Goal: Task Accomplishment & Management: Manage account settings

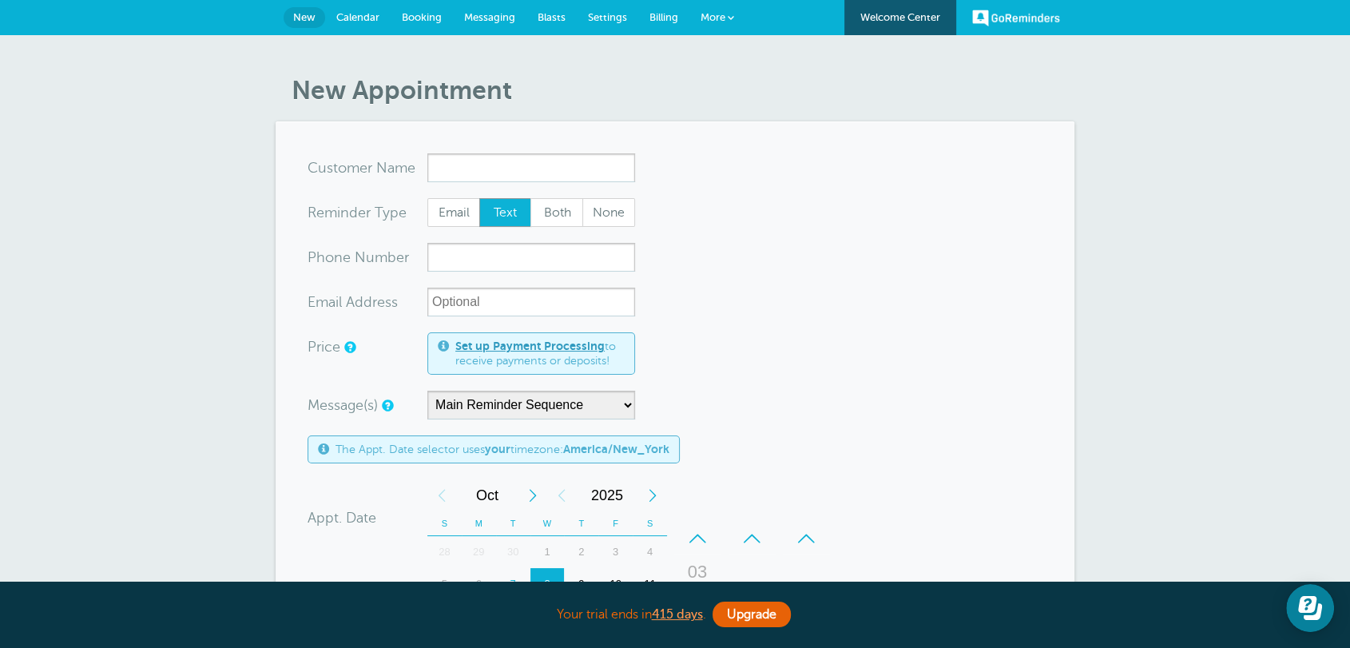
click at [660, 21] on span "Billing" at bounding box center [663, 17] width 29 height 12
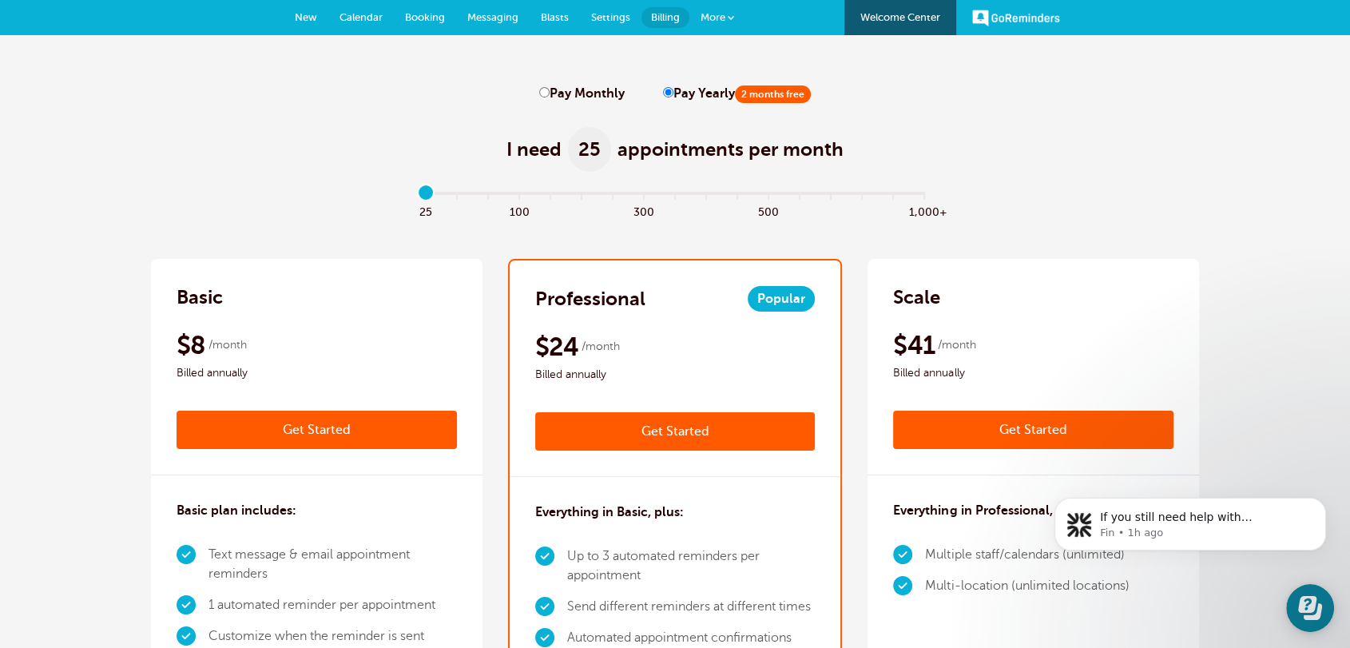
click at [623, 23] on link "Settings" at bounding box center [610, 17] width 61 height 35
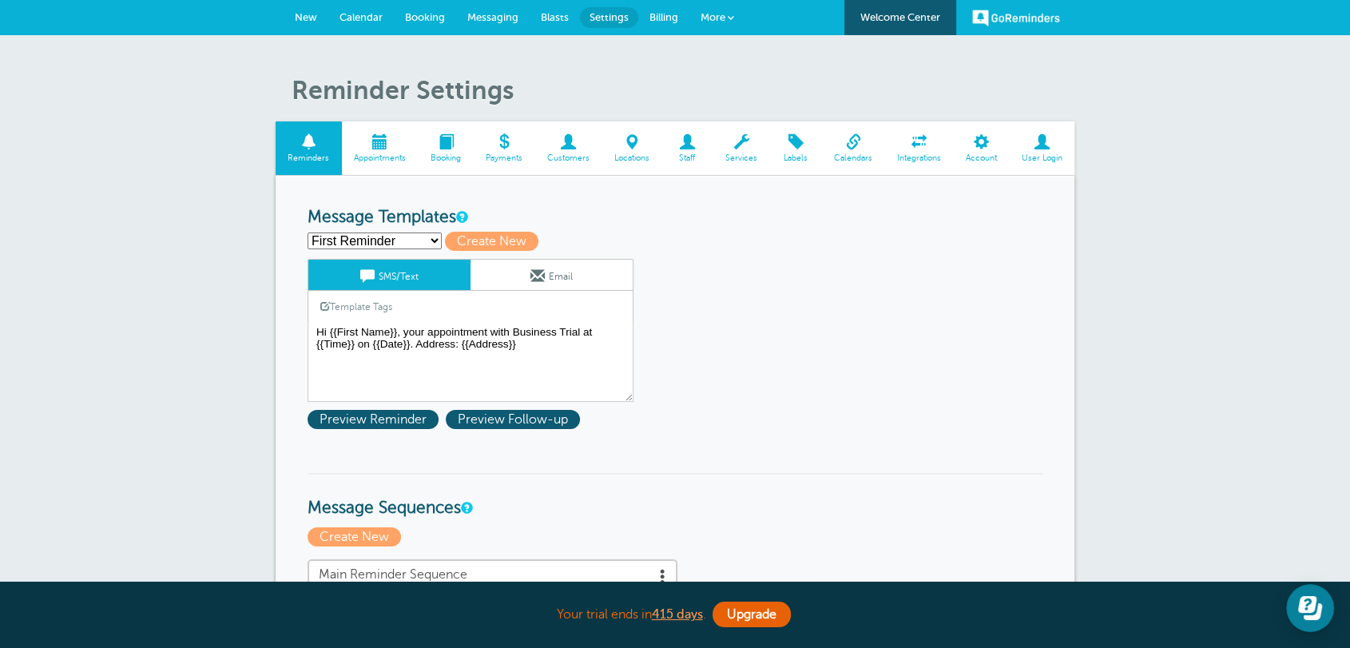
click at [676, 11] on span "Billing" at bounding box center [663, 17] width 29 height 12
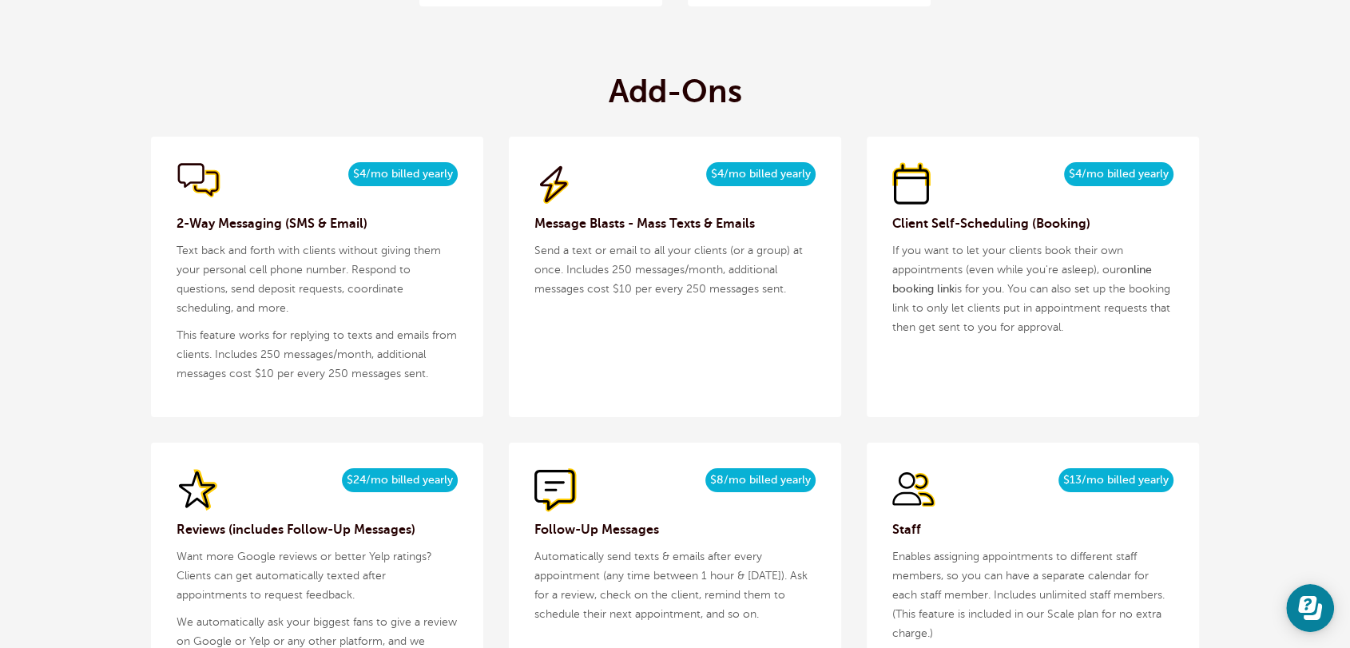
scroll to position [1588, 0]
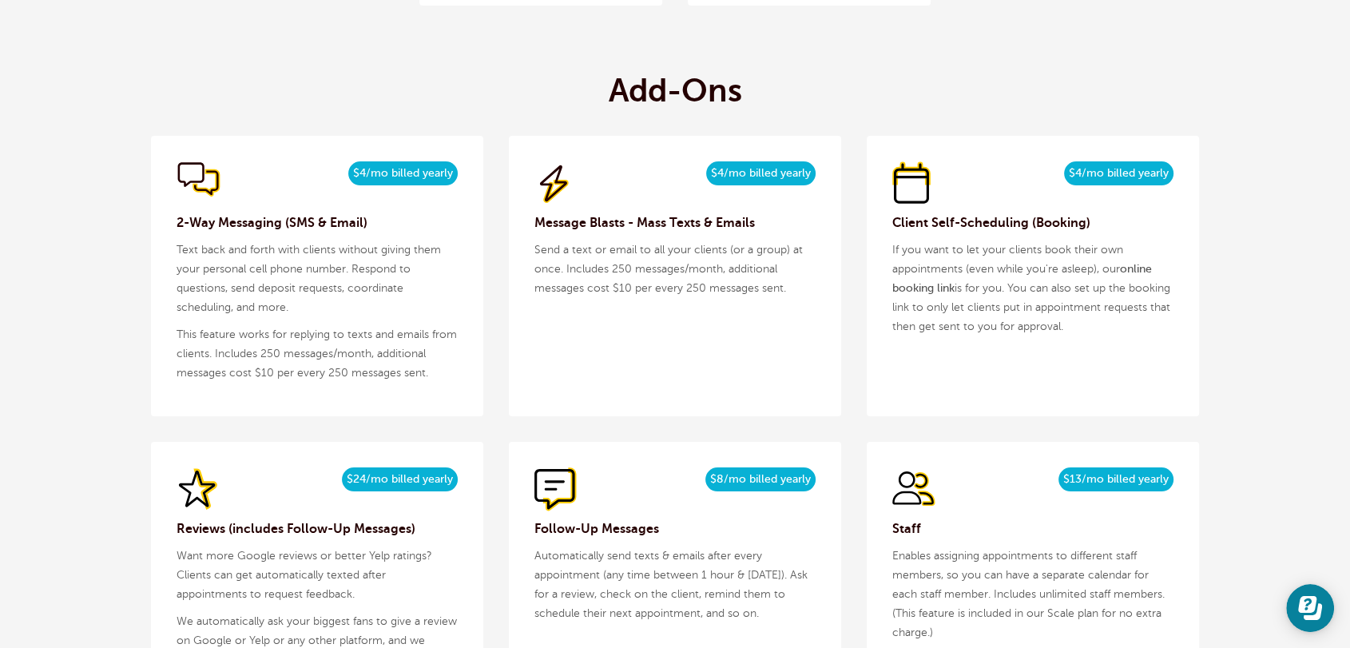
drag, startPoint x: 478, startPoint y: 46, endPoint x: 656, endPoint y: 6, distance: 182.5
click at [478, 47] on div "Add-Ons $5/month $4/mo billed yearly 2-Way Messaging (SMS & Email) Text back an…" at bounding box center [675, 514] width 1048 height 936
click at [1306, 604] on icon "Open Learn | Contact Us" at bounding box center [1310, 608] width 24 height 24
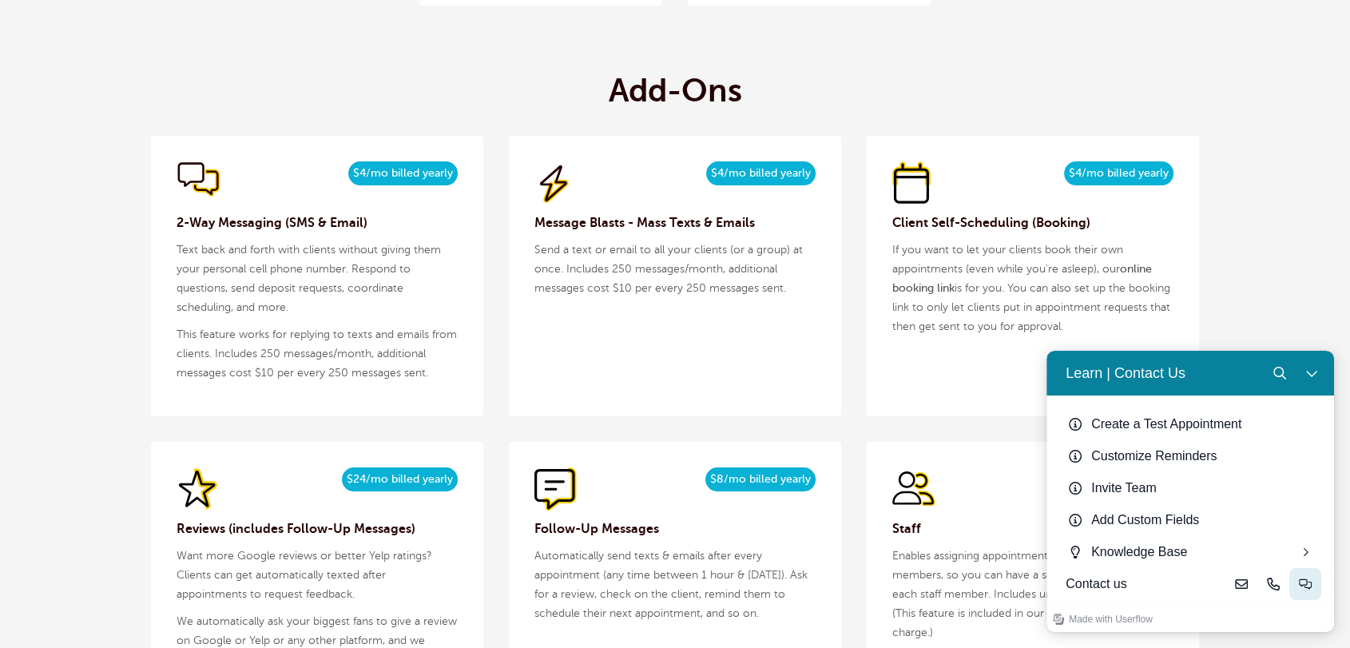
drag, startPoint x: 1317, startPoint y: 581, endPoint x: 2364, endPoint y: 932, distance: 1104.8
click at [1318, 581] on button "Live-chat" at bounding box center [1305, 584] width 32 height 32
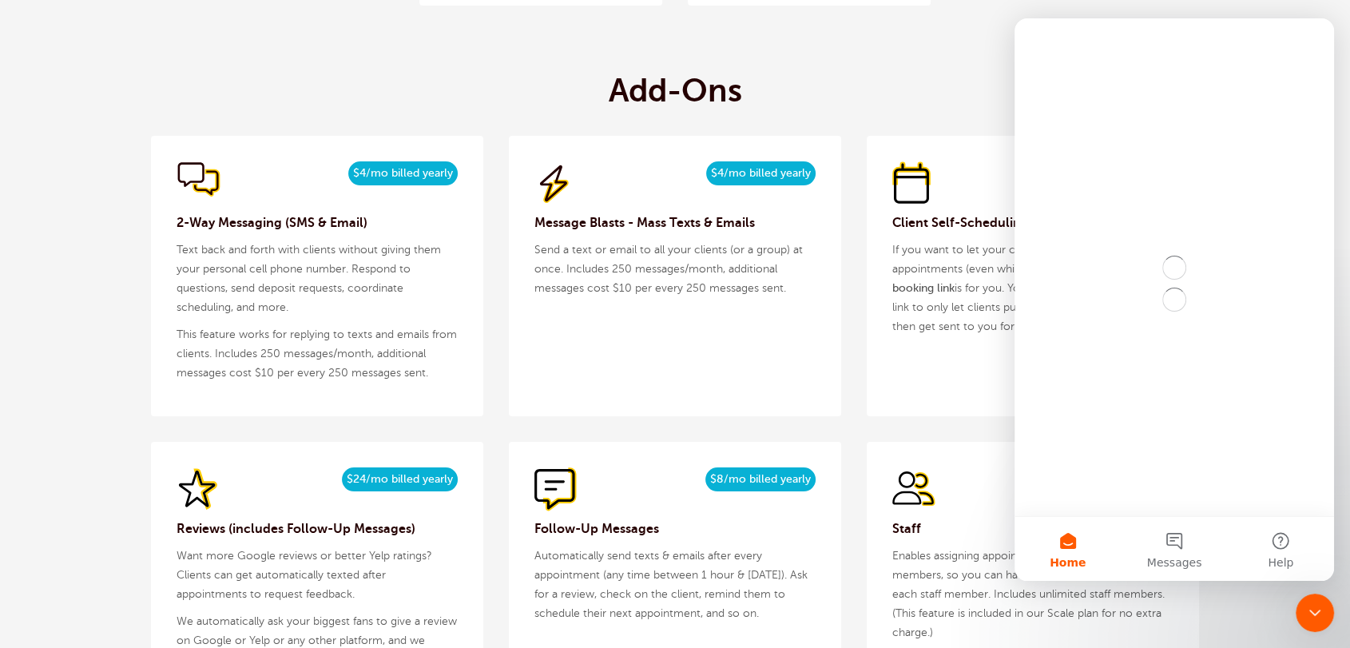
scroll to position [0, 0]
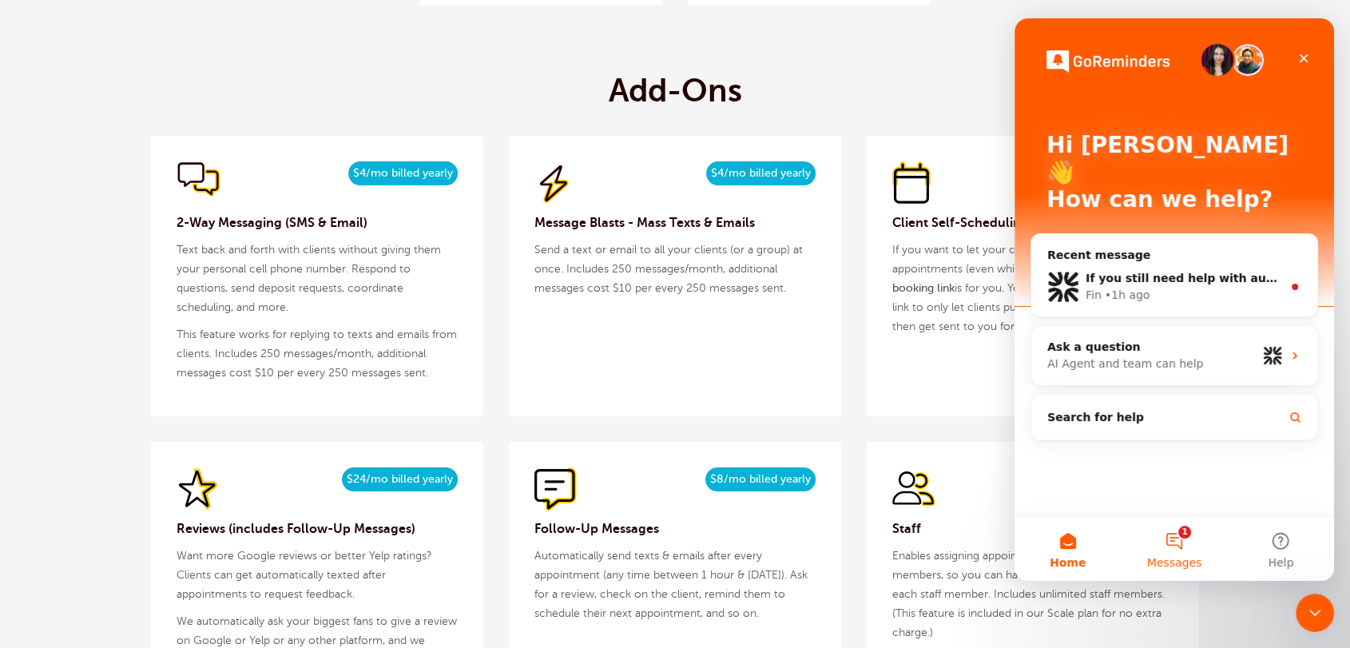
click at [1173, 548] on button "1 Messages" at bounding box center [1173, 549] width 106 height 64
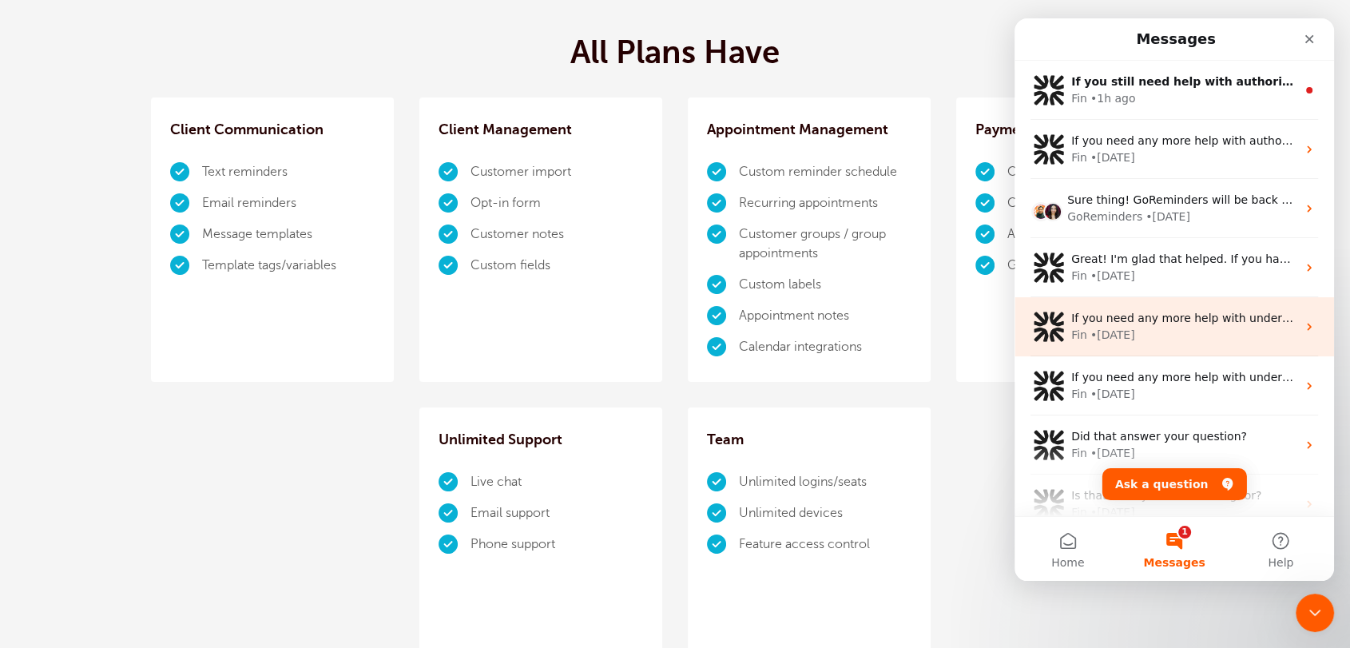
scroll to position [760, 0]
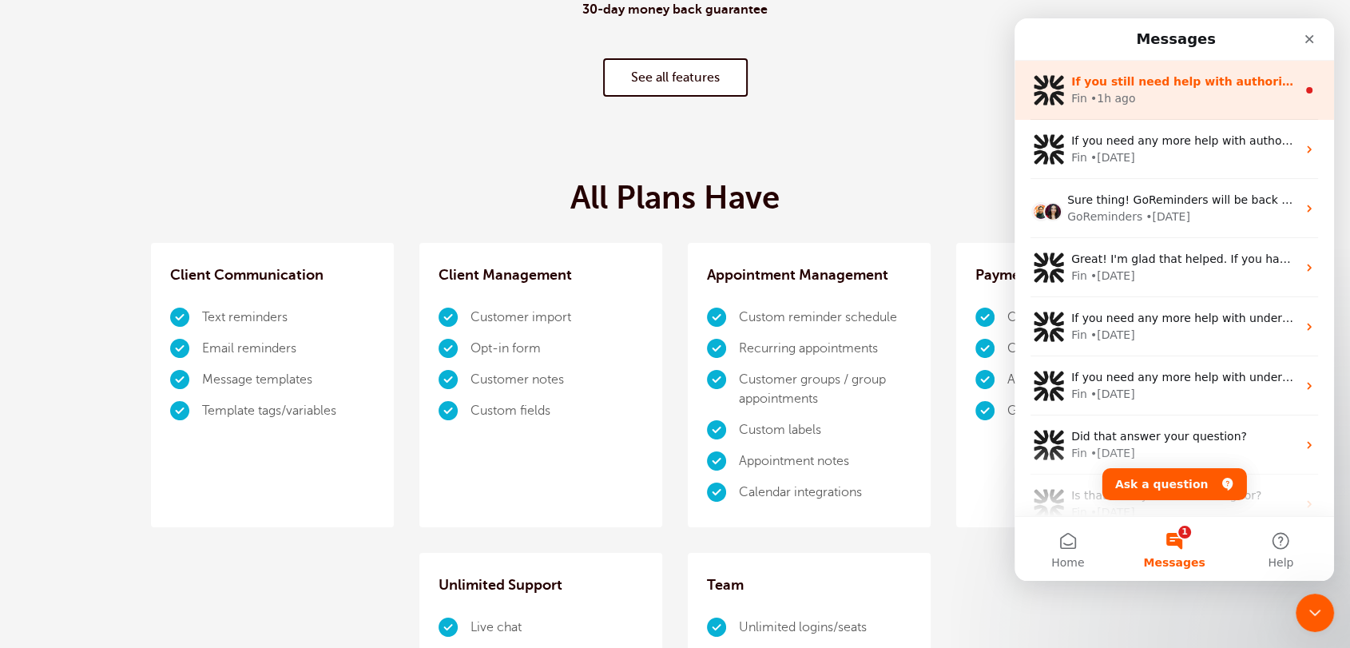
click at [1158, 107] on div "If you still need help with authorizing URLs in your trial account, I'm here to…" at bounding box center [1173, 90] width 319 height 59
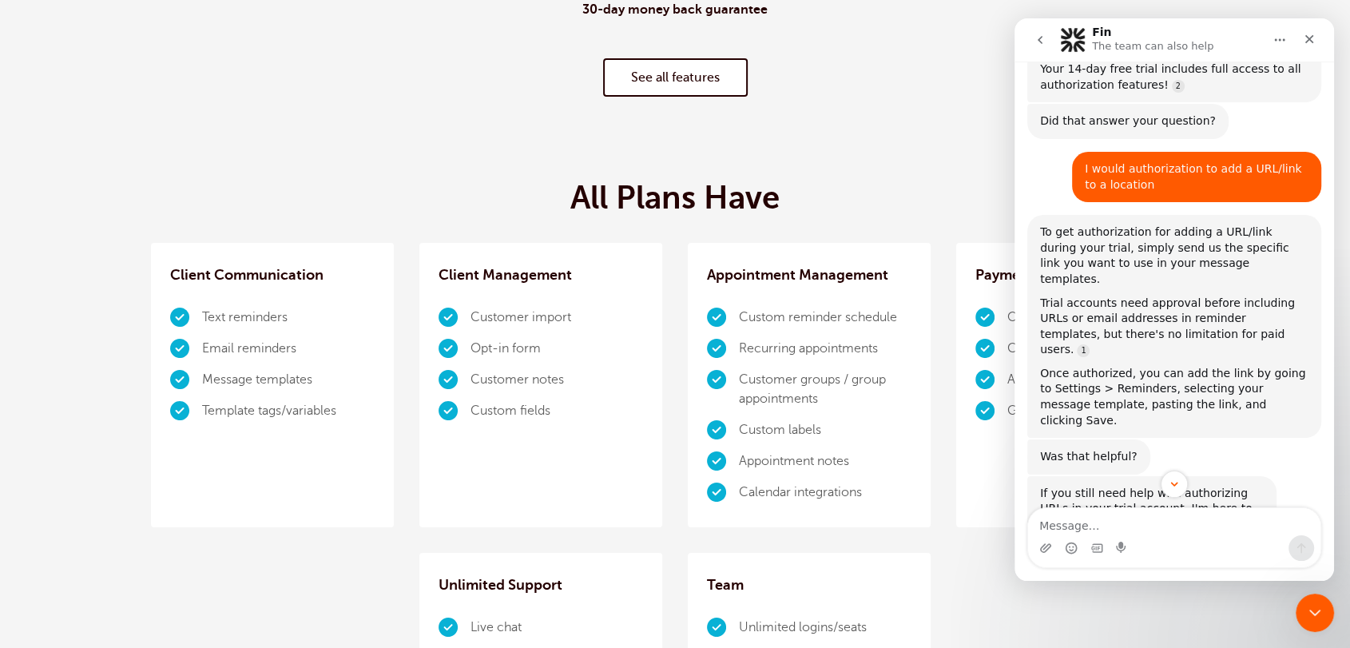
scroll to position [1784, 0]
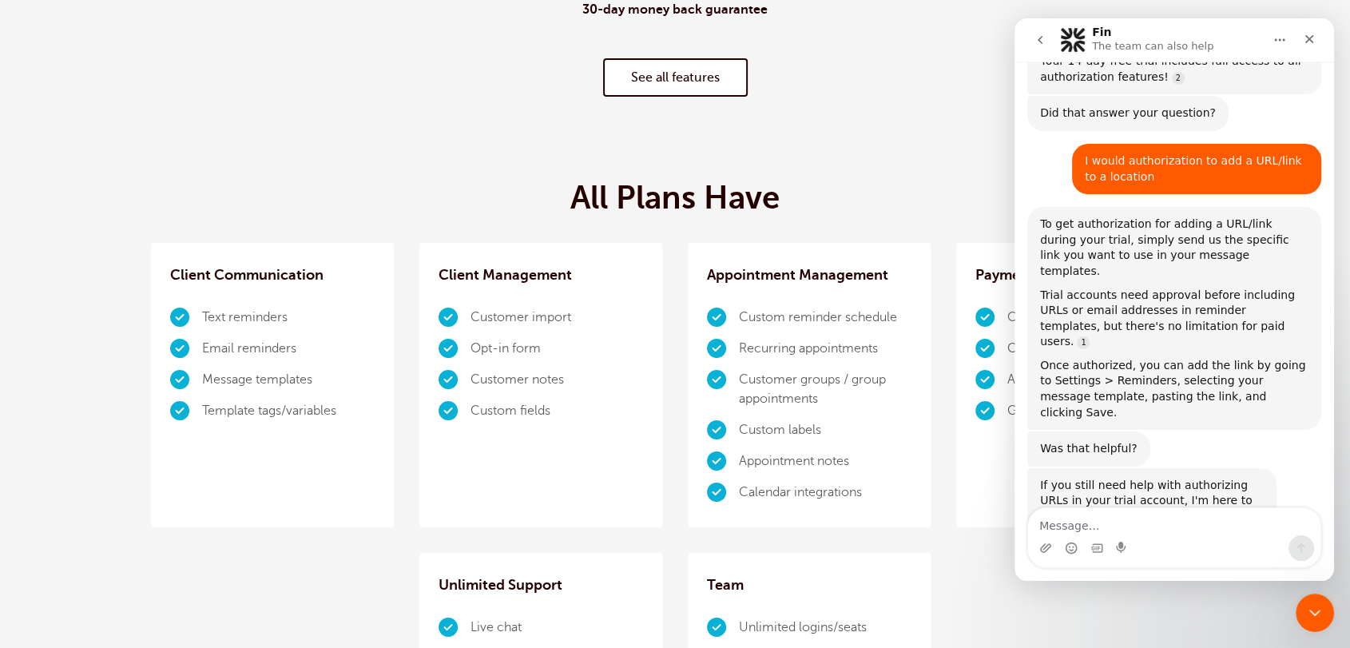
click at [1038, 42] on icon "go back" at bounding box center [1039, 40] width 13 height 13
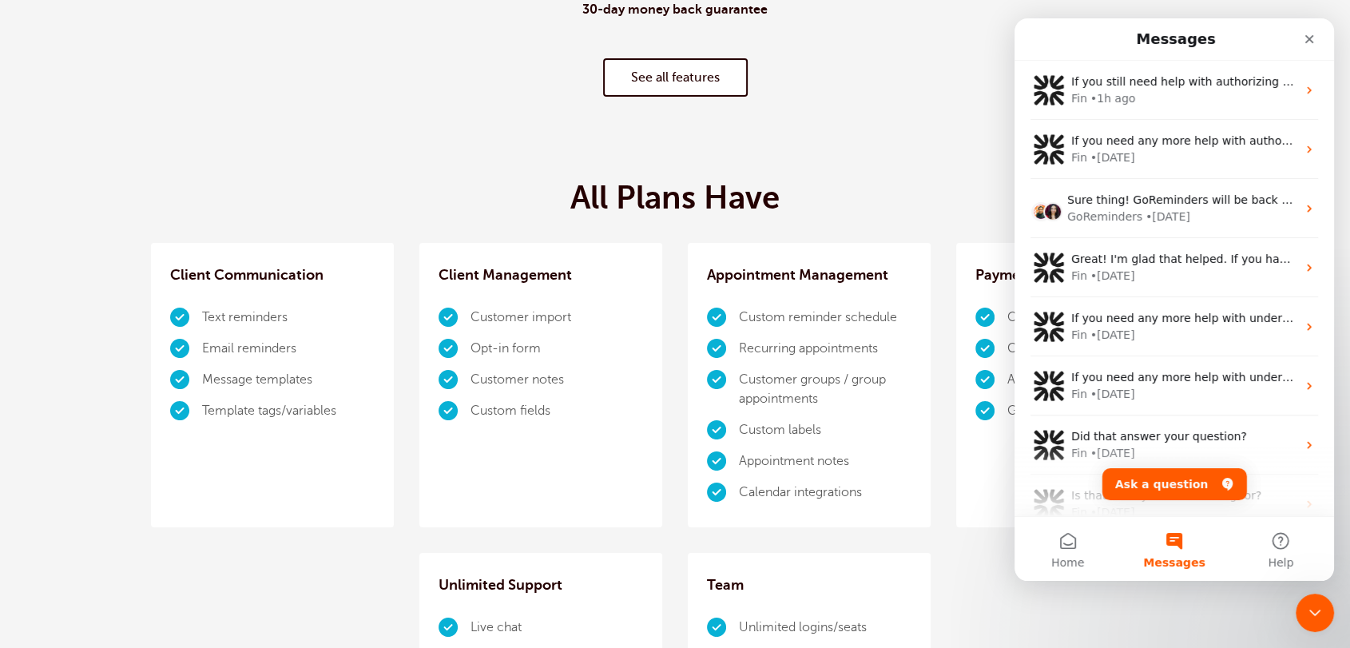
scroll to position [0, 0]
click at [1057, 549] on button "Home" at bounding box center [1067, 549] width 106 height 64
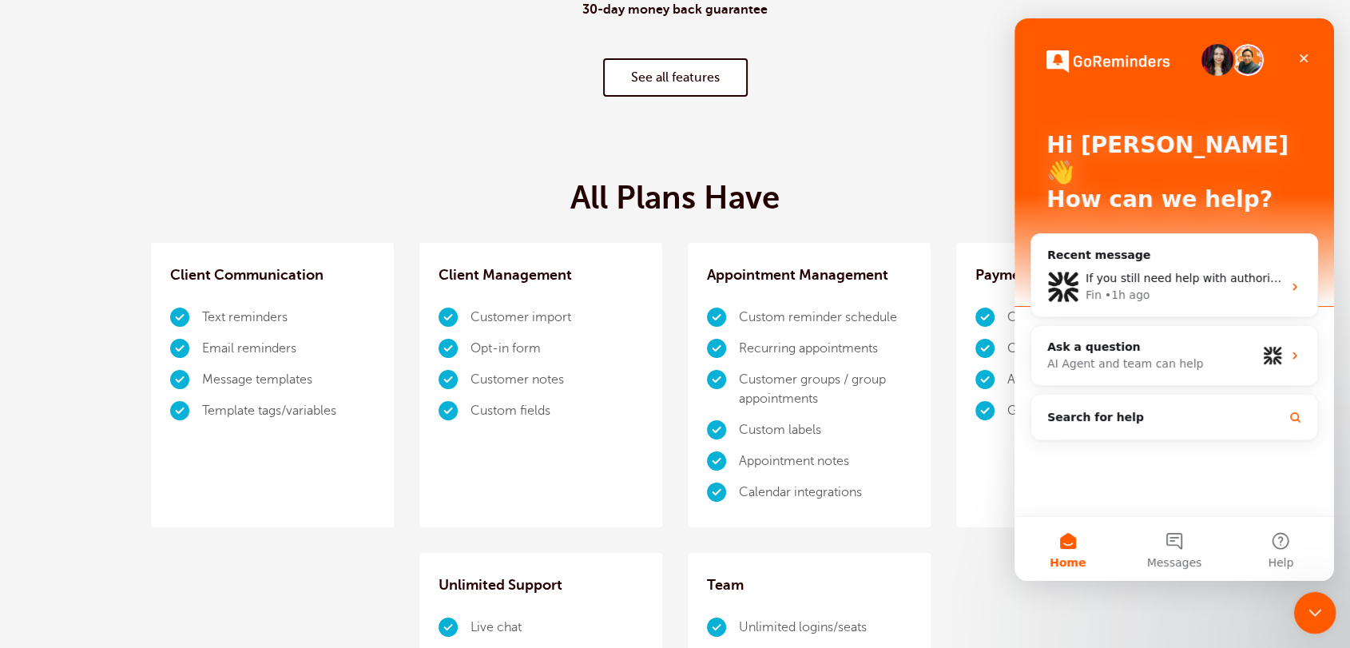
click at [1318, 598] on div "Close Intercom Messenger" at bounding box center [1312, 610] width 38 height 38
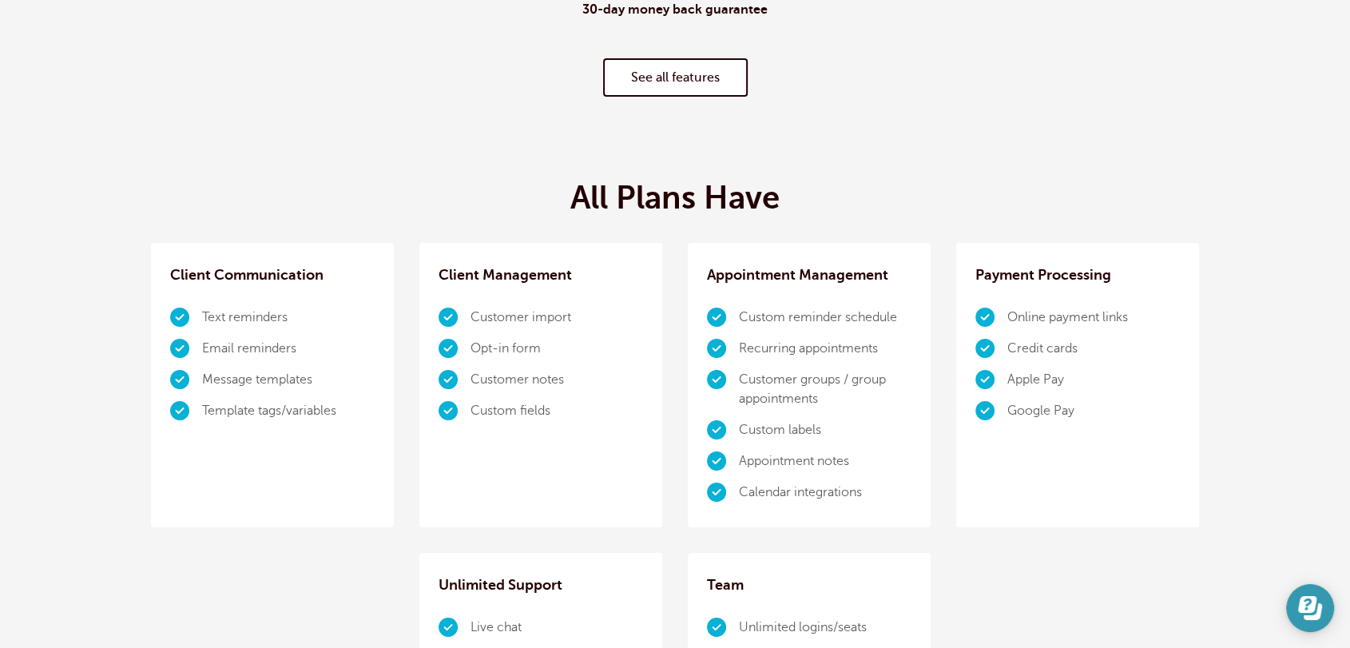
click at [1319, 602] on icon "Open Learn | Contact Us" at bounding box center [1310, 608] width 24 height 24
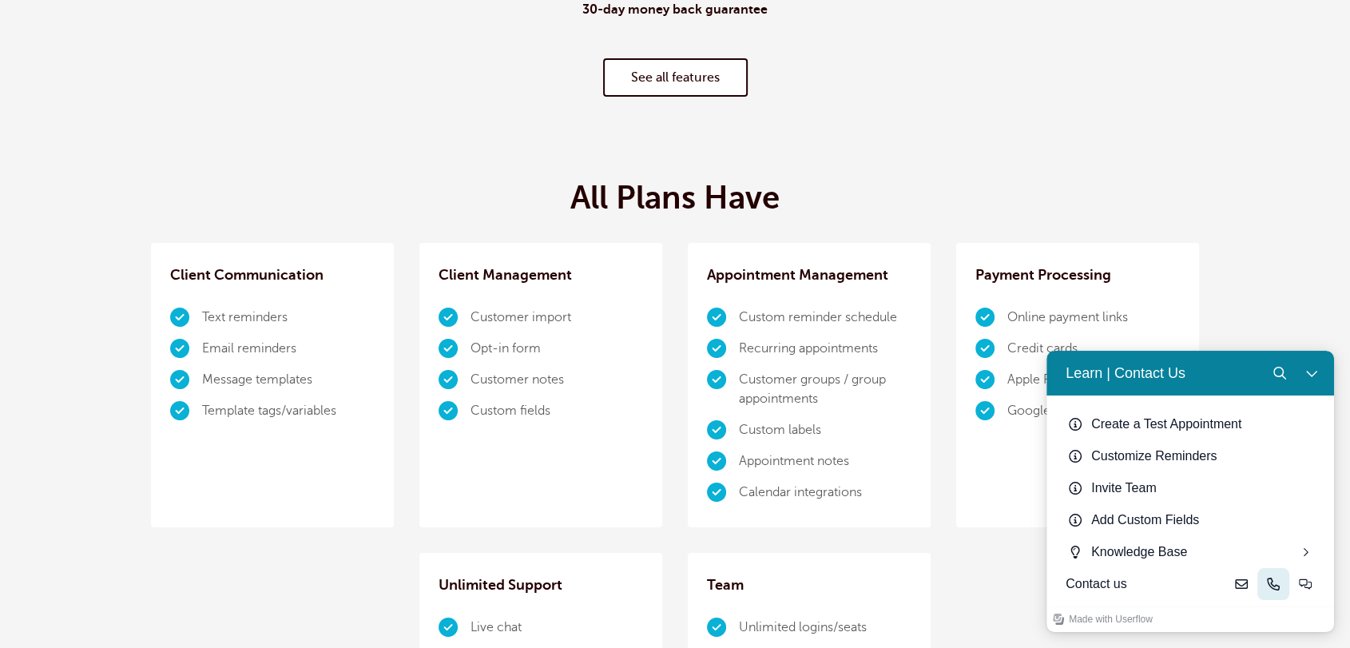
click at [1276, 585] on icon "Phone" at bounding box center [1272, 583] width 13 height 13
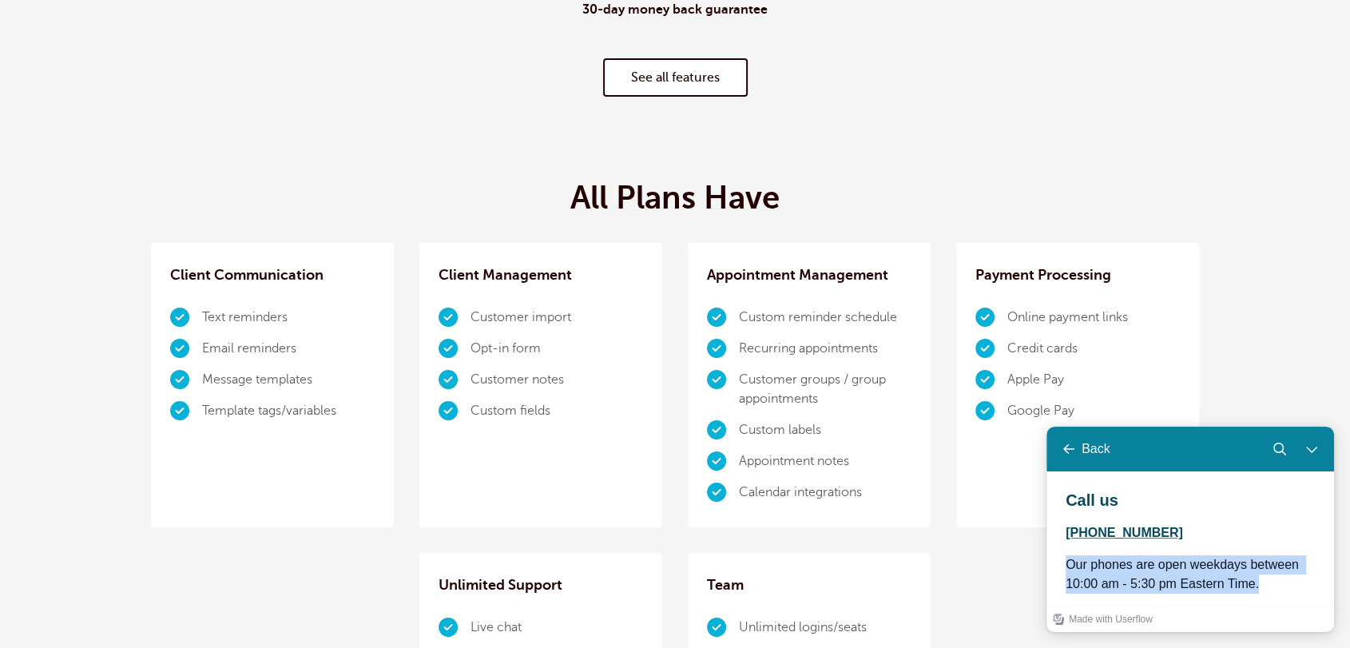
drag, startPoint x: 1276, startPoint y: 661, endPoint x: 1052, endPoint y: 559, distance: 246.6
click at [1052, 559] on div "Call us (877)435-8366 Our phones are open weekdays between 10:00 am - 5:30 pm E…" at bounding box center [1189, 538] width 287 height 135
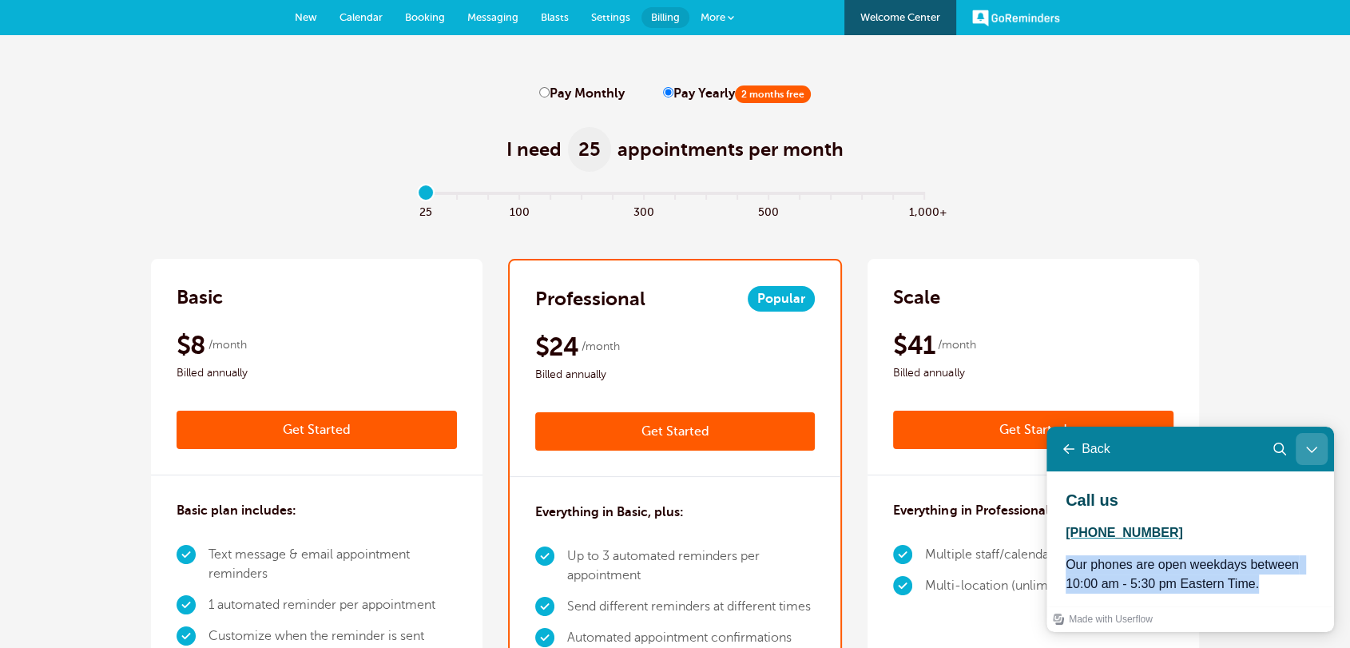
click at [1311, 456] on button "Close Learn | Contact Us" at bounding box center [1311, 449] width 32 height 32
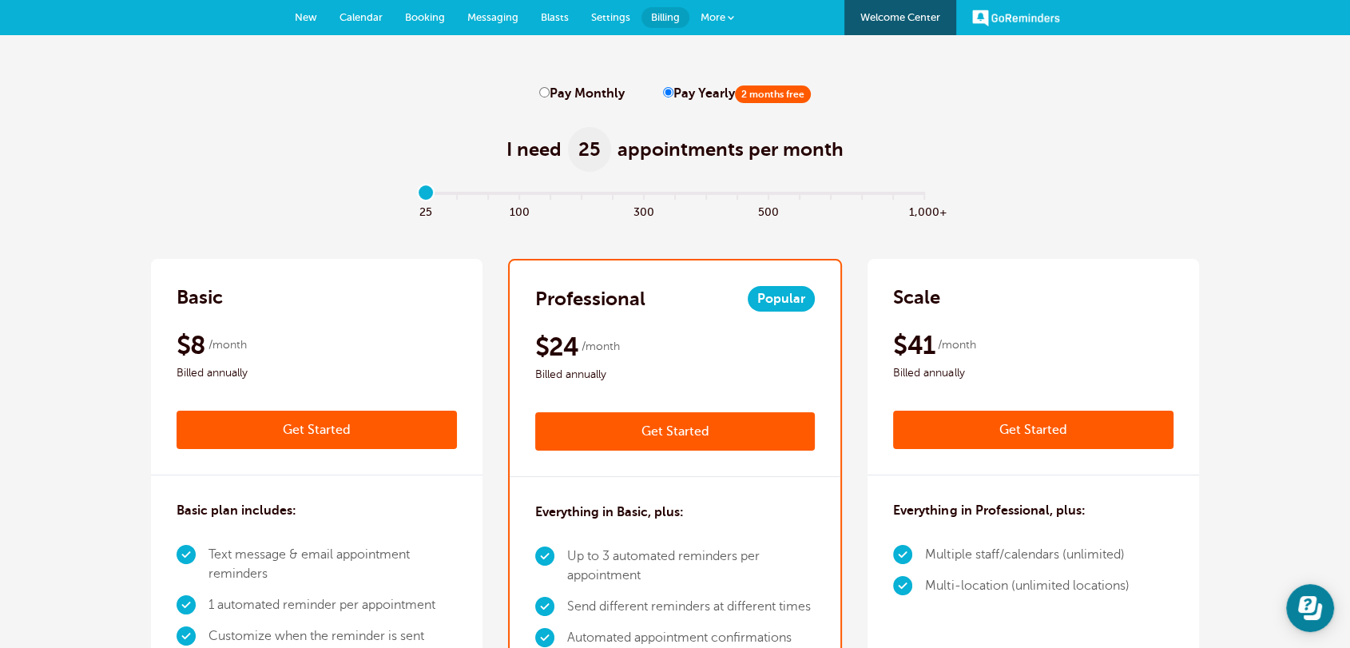
click at [300, 16] on span "New" at bounding box center [306, 17] width 22 height 12
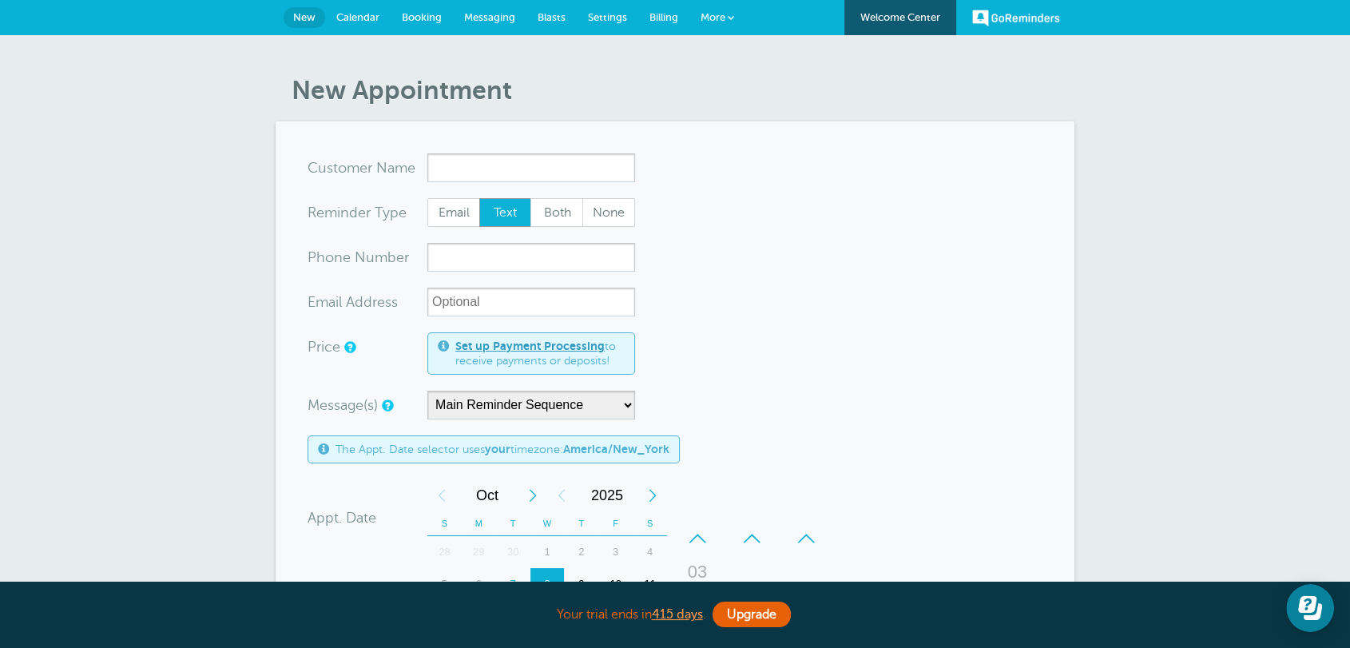
click at [371, 10] on link "Calendar" at bounding box center [357, 17] width 65 height 35
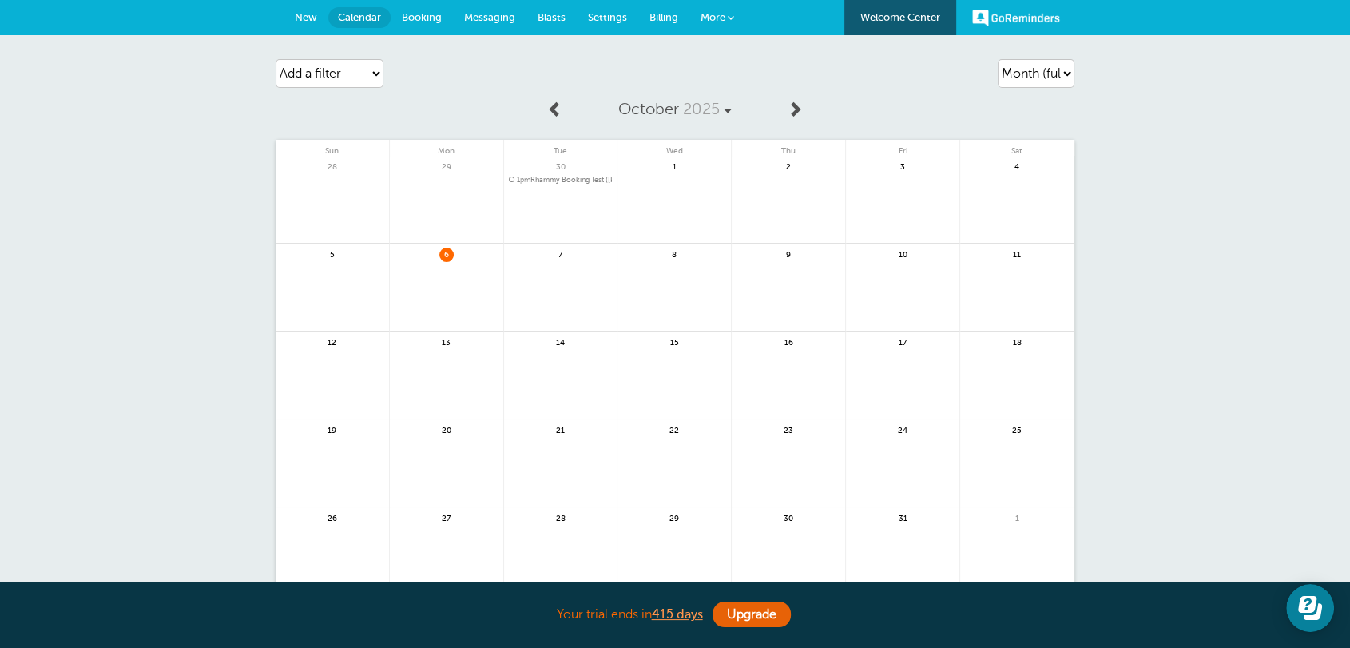
click at [561, 178] on span "1pm Rhammy Booking Test ([PERSON_NAME])" at bounding box center [561, 180] width 104 height 9
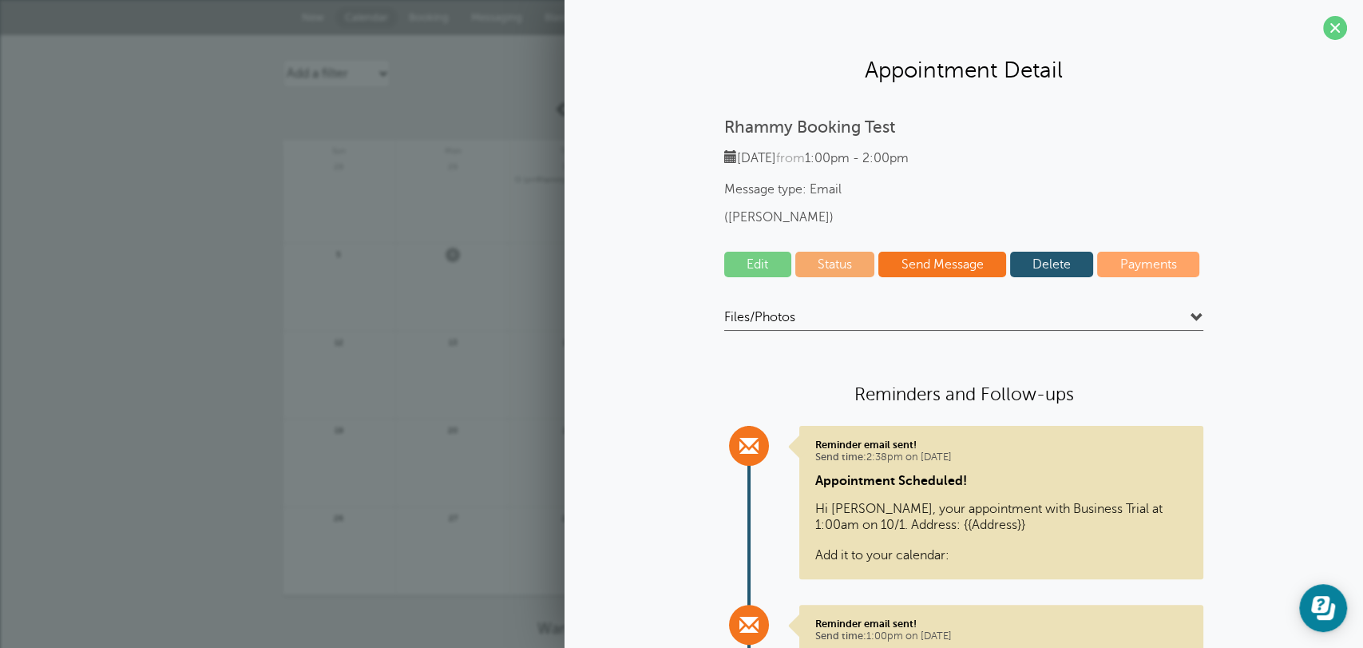
click at [494, 108] on div "[DATE] Sun Mon Tue Wed Thu Fri Sat 28 29 30" at bounding box center [682, 343] width 799 height 503
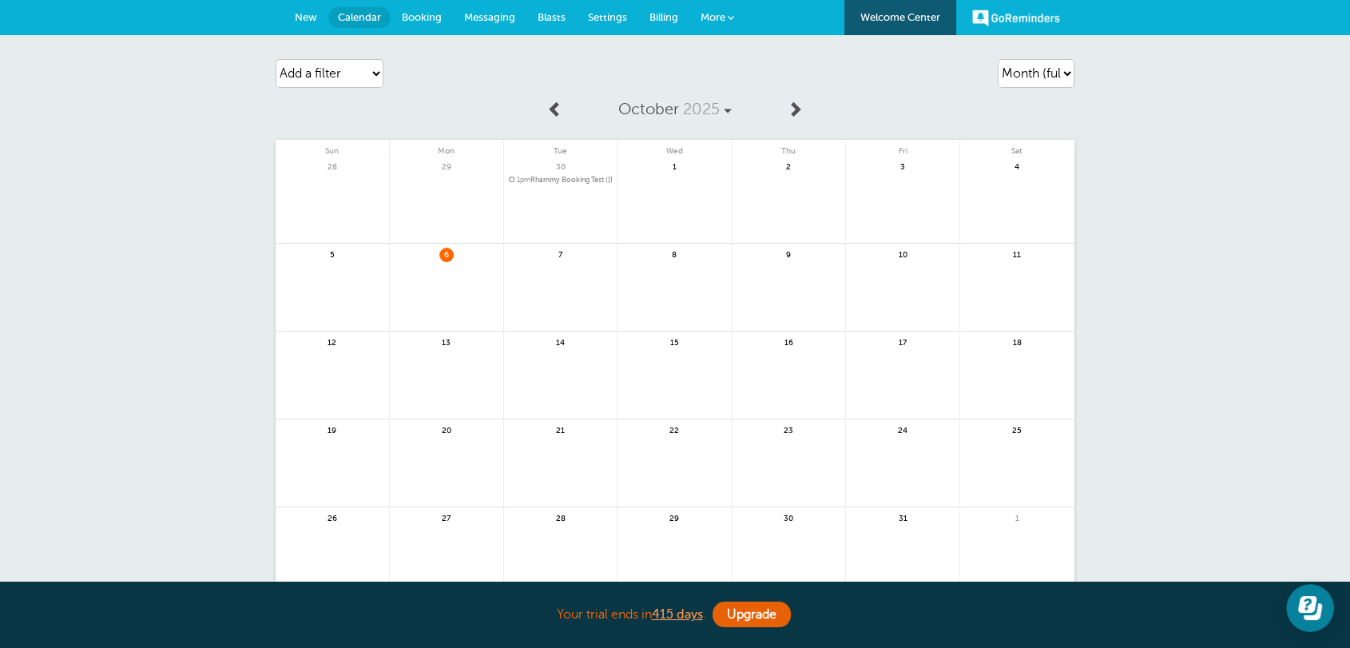
click at [579, 180] on span "1pm Rhammy Booking Test ([PERSON_NAME])" at bounding box center [561, 180] width 104 height 9
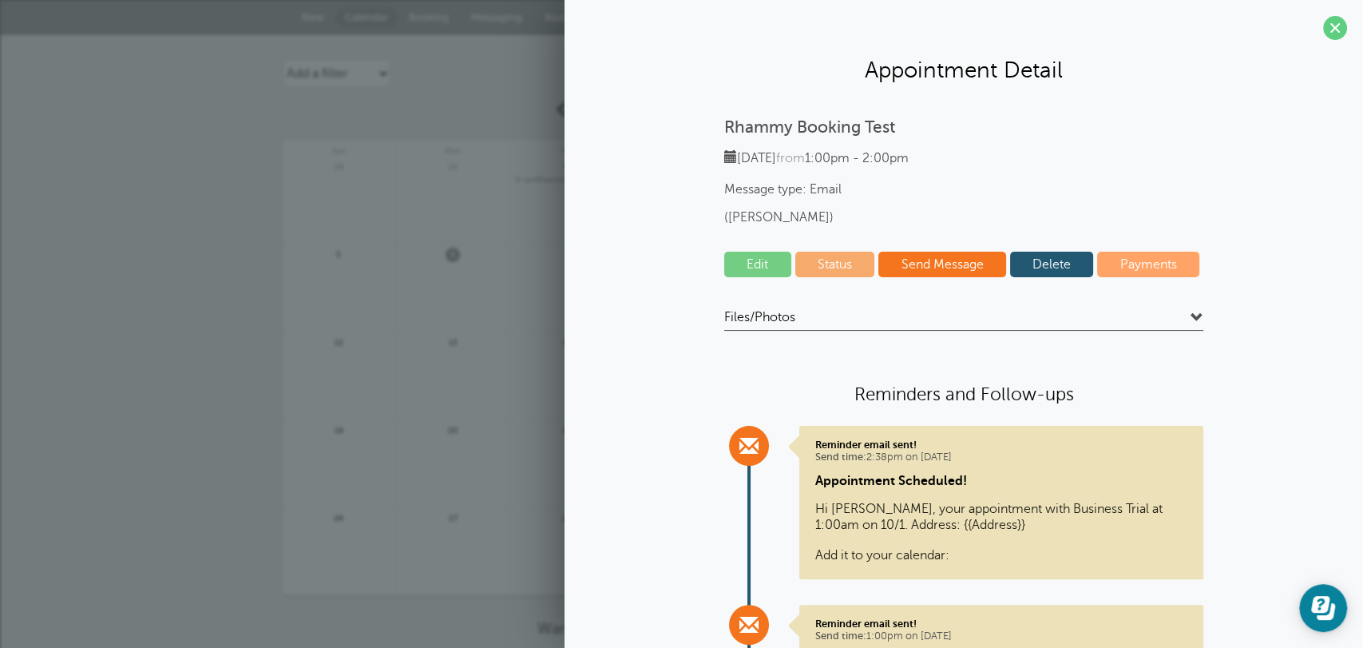
click at [1052, 275] on link "Delete" at bounding box center [1052, 265] width 84 height 26
click at [1333, 24] on span at bounding box center [1335, 28] width 24 height 24
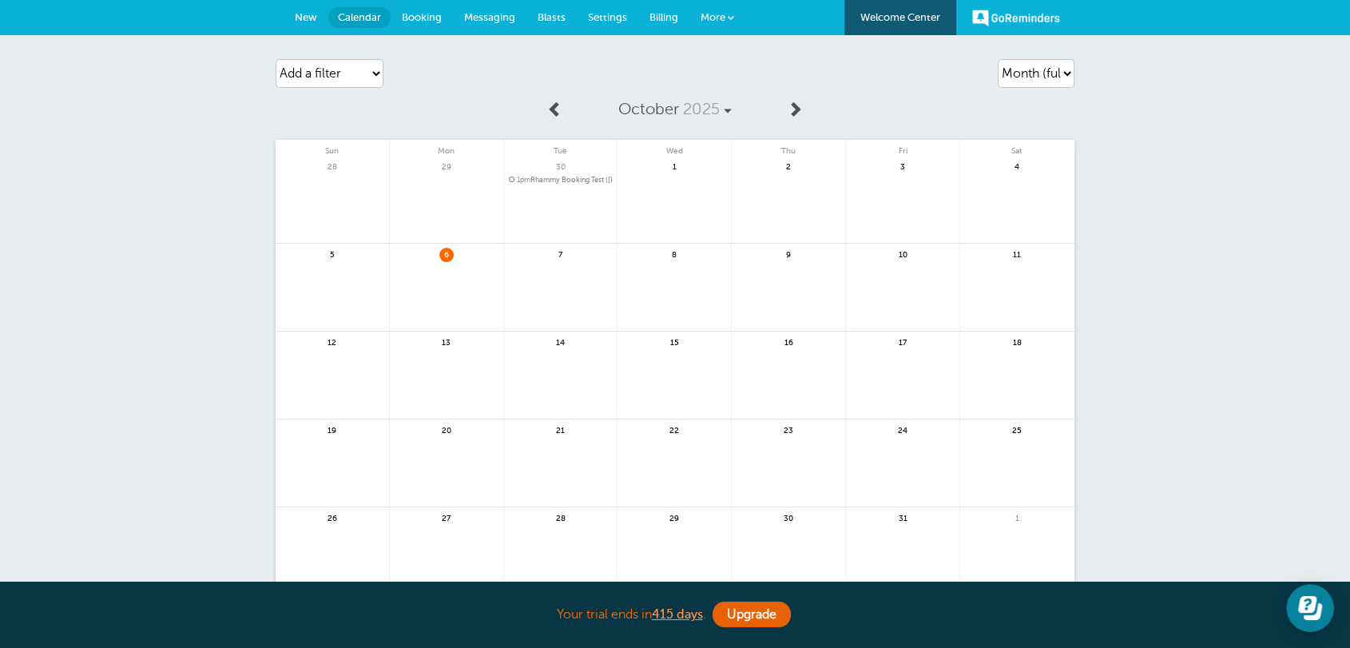
click at [561, 112] on span at bounding box center [555, 109] width 16 height 16
click at [561, 534] on span "1pm Rhammy Booking Test ([PERSON_NAME])" at bounding box center [561, 531] width 104 height 9
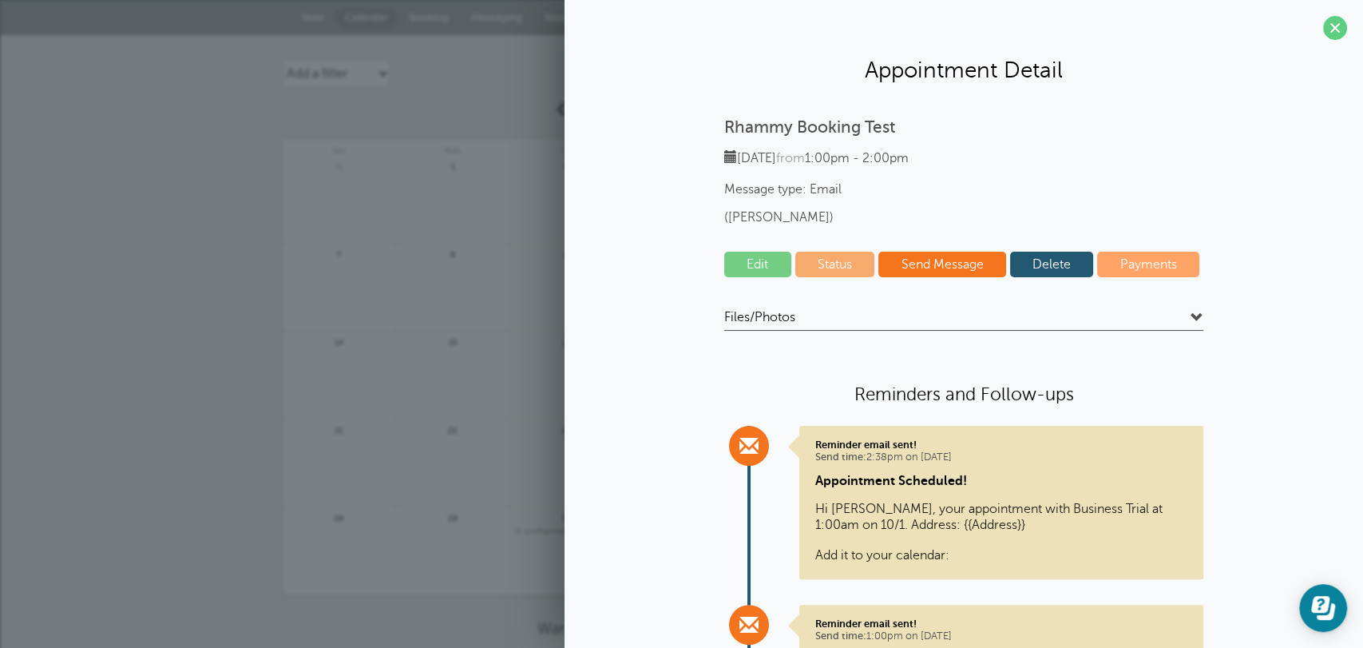
click at [1050, 267] on link "Delete" at bounding box center [1052, 265] width 84 height 26
click at [829, 86] on section "Appointment Detail Rhammy Booking Test [DATE] from 1:00pm - 2:00pm Message type…" at bounding box center [964, 464] width 799 height 929
drag, startPoint x: 509, startPoint y: 97, endPoint x: 483, endPoint y: 94, distance: 26.5
click at [505, 97] on div "[DATE] Sun Mon Tue Wed Thu Fri Sat 31 1 2 3" at bounding box center [682, 343] width 799 height 503
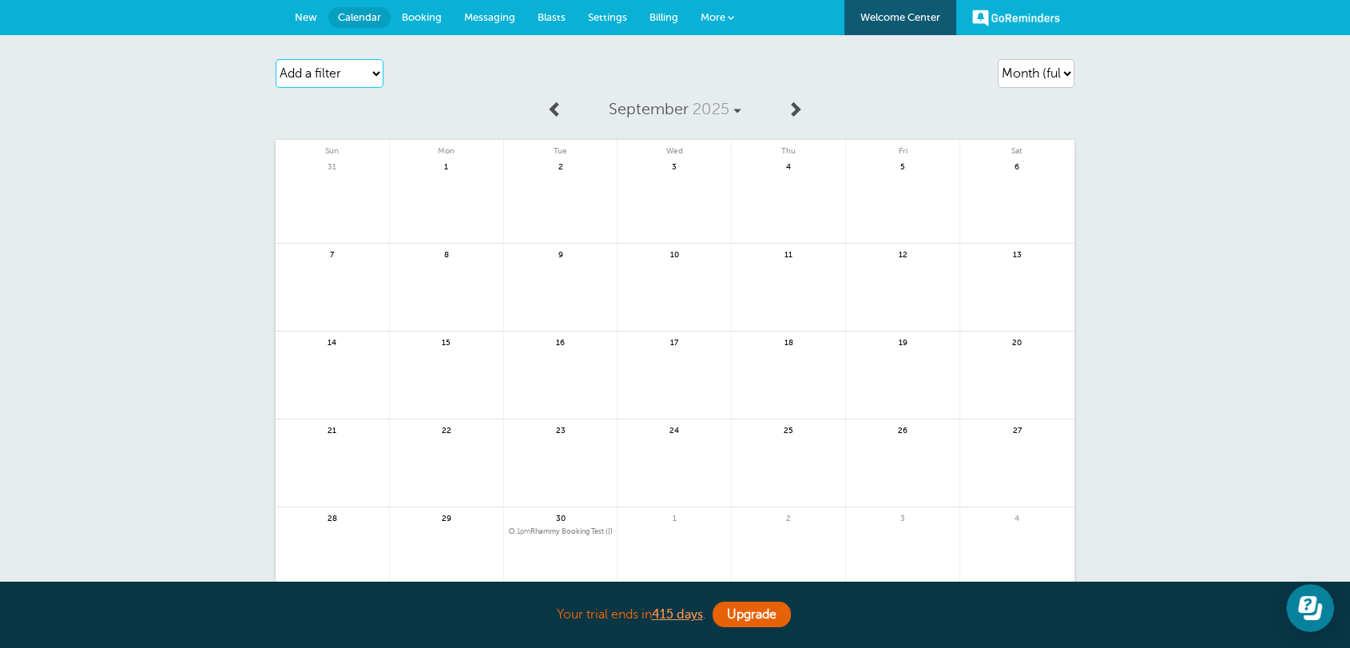
click at [363, 72] on select "Add a filter Customer Search Label Appointment Status Payment Status" at bounding box center [329, 73] width 108 height 29
drag, startPoint x: 466, startPoint y: 72, endPoint x: 561, endPoint y: 109, distance: 102.2
click at [476, 73] on div "Add a filter Customer Search Label Appointment Status Payment Status Clear filt…" at bounding box center [403, 73] width 256 height 45
click at [565, 115] on link at bounding box center [555, 110] width 33 height 36
click at [448, 268] on span "1pm Rhammy Booking Test" at bounding box center [446, 268] width 104 height 9
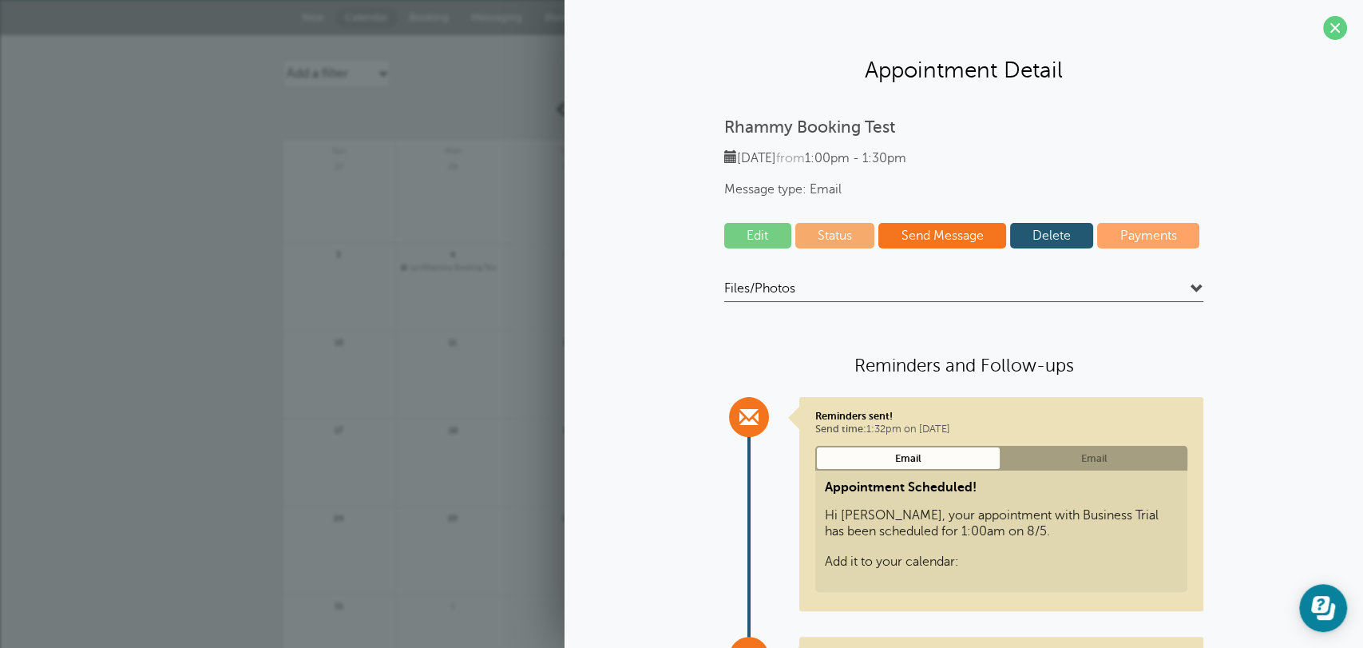
click at [1036, 241] on link "Delete" at bounding box center [1052, 236] width 84 height 26
click at [1323, 36] on span at bounding box center [1335, 28] width 24 height 24
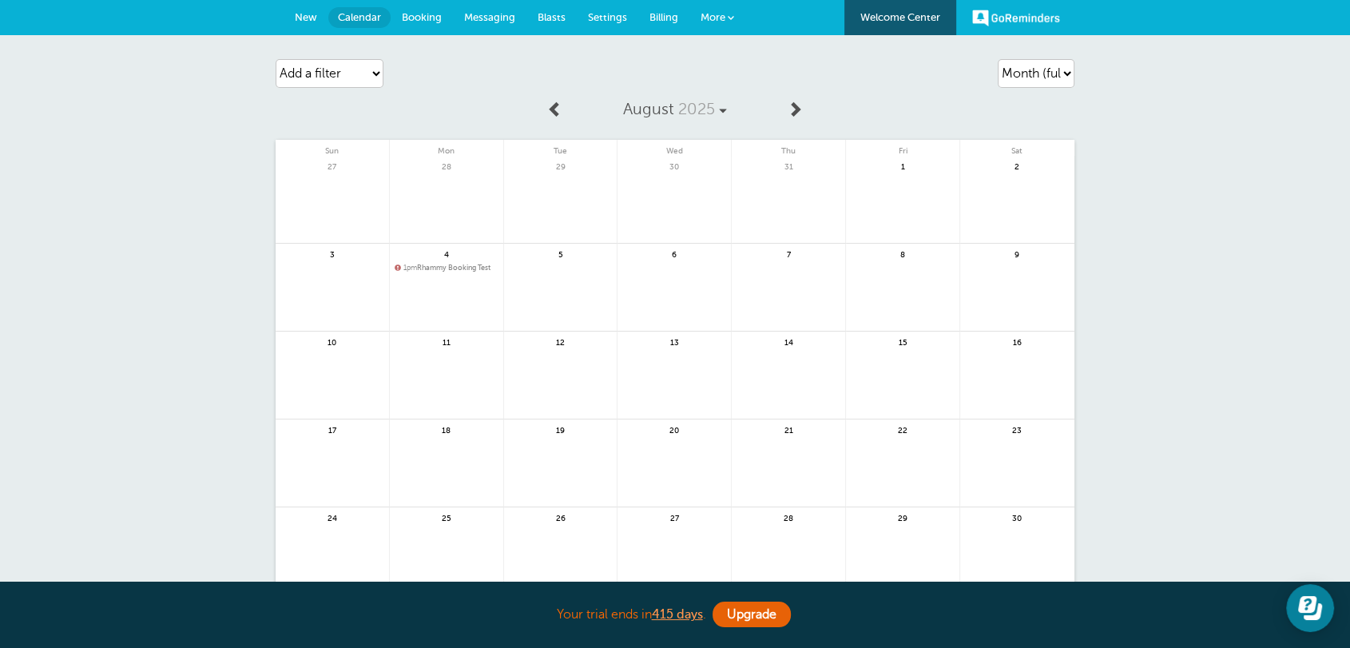
click at [663, 11] on span "Billing" at bounding box center [663, 17] width 29 height 12
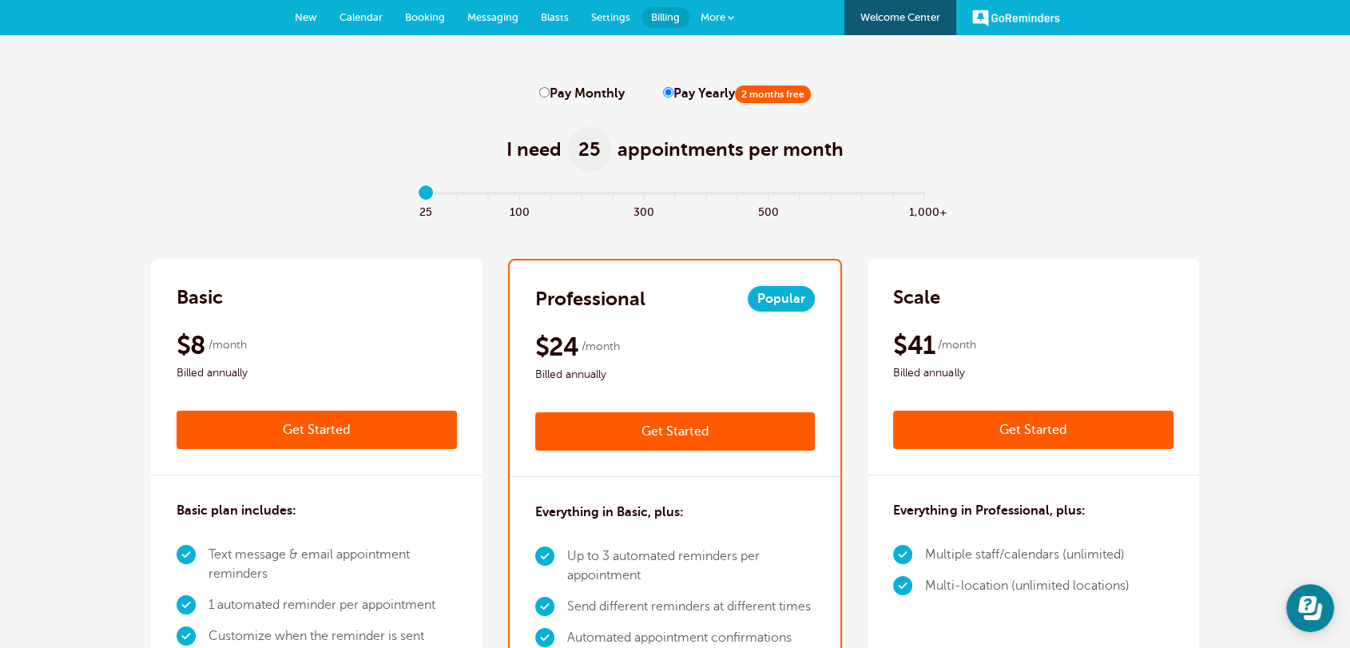
click at [735, 21] on link "More" at bounding box center [717, 18] width 56 height 36
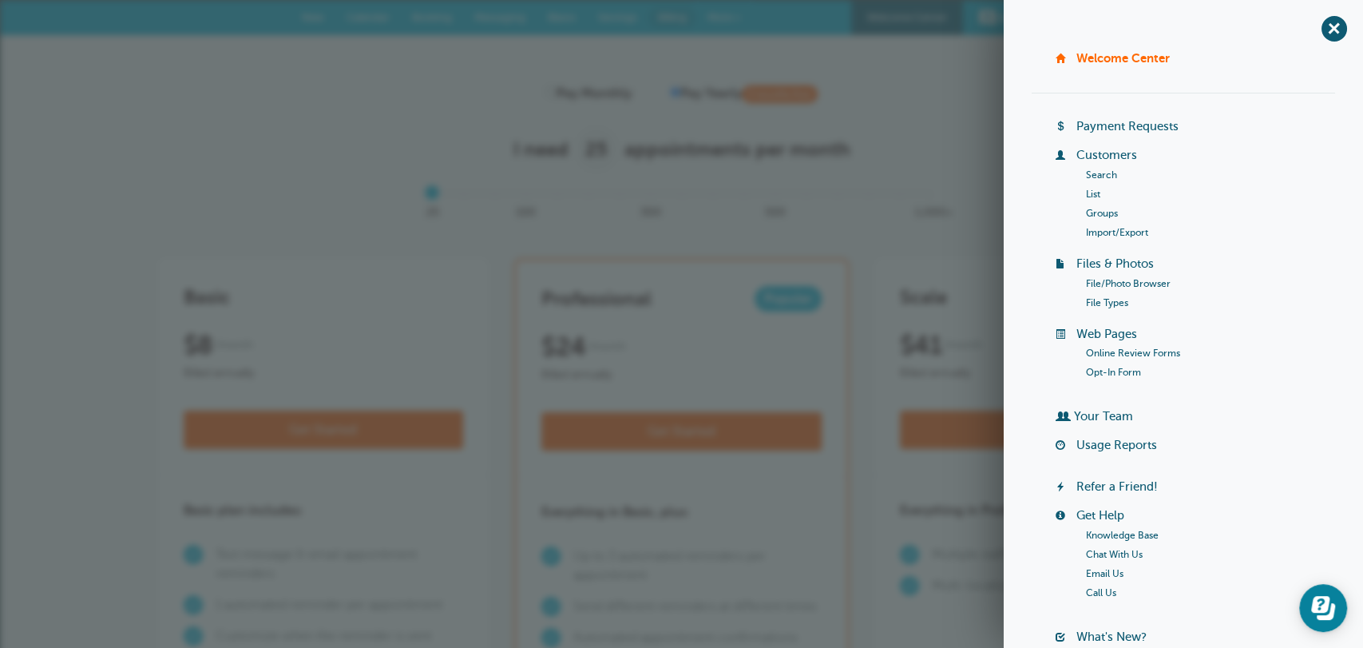
scroll to position [124, 0]
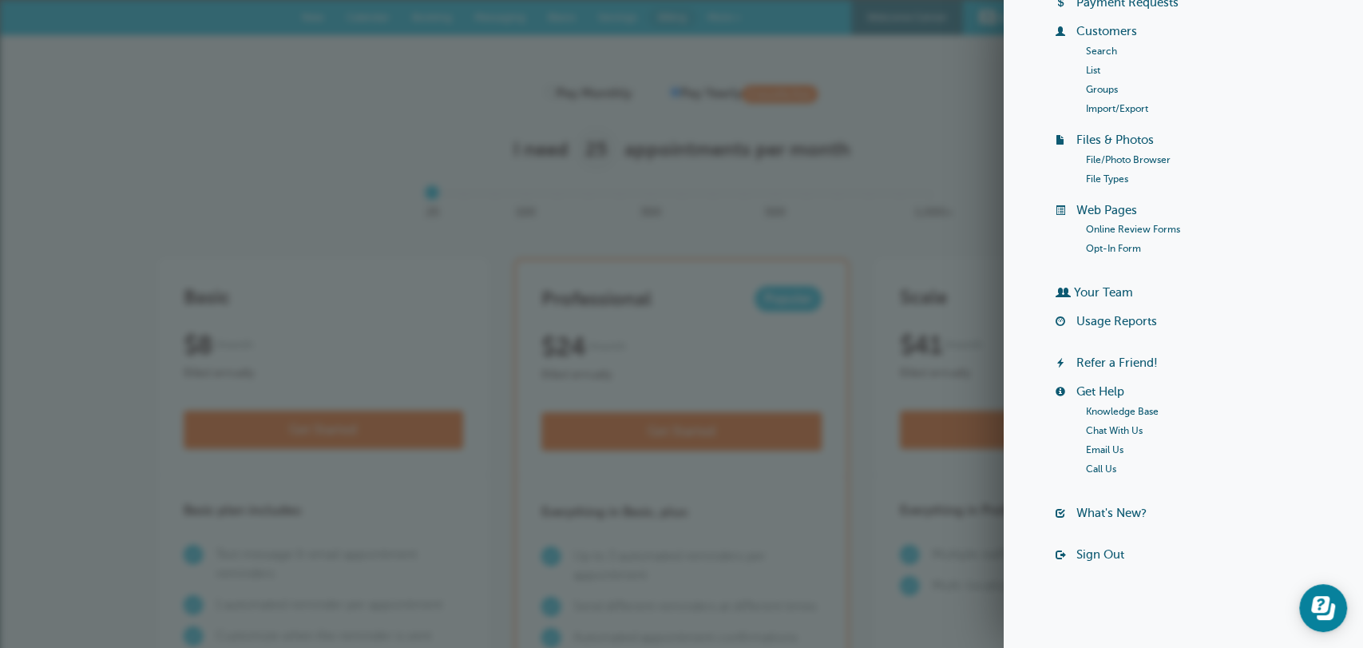
click at [1108, 548] on link "Sign Out" at bounding box center [1100, 554] width 48 height 13
